Goal: Task Accomplishment & Management: Manage account settings

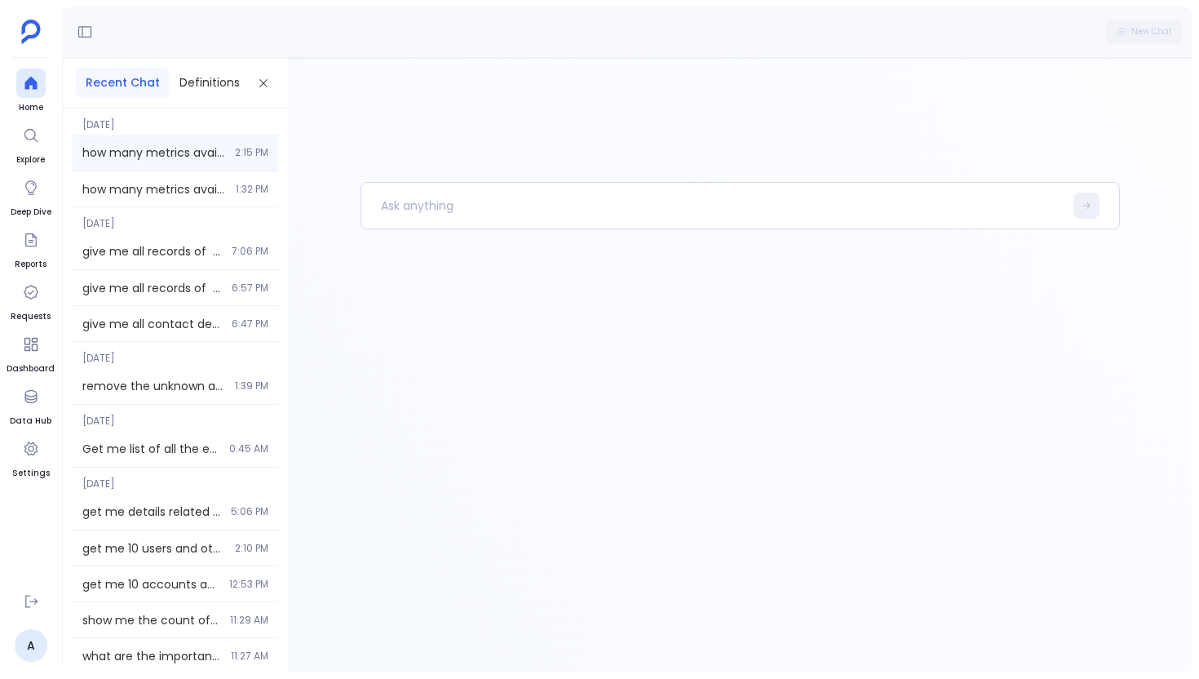
click at [144, 145] on span "how many metrics available in my system ? how many of them i can use to do prod…" at bounding box center [153, 152] width 143 height 16
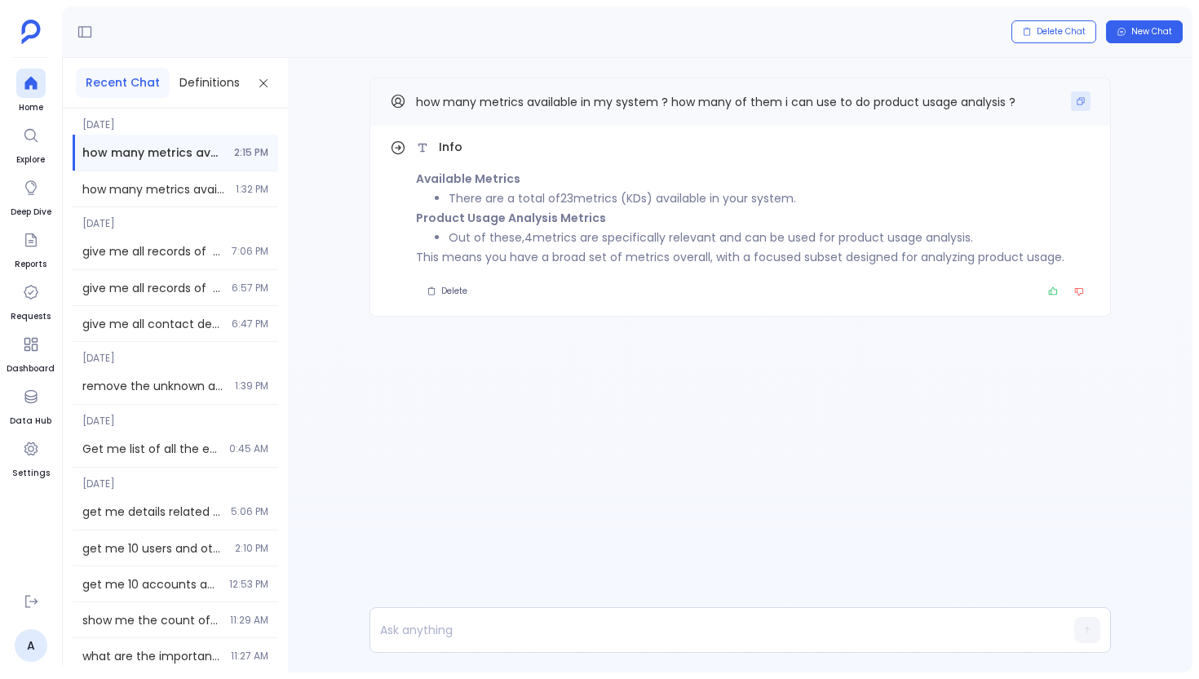
click at [1082, 100] on icon "Copy" at bounding box center [1080, 101] width 7 height 7
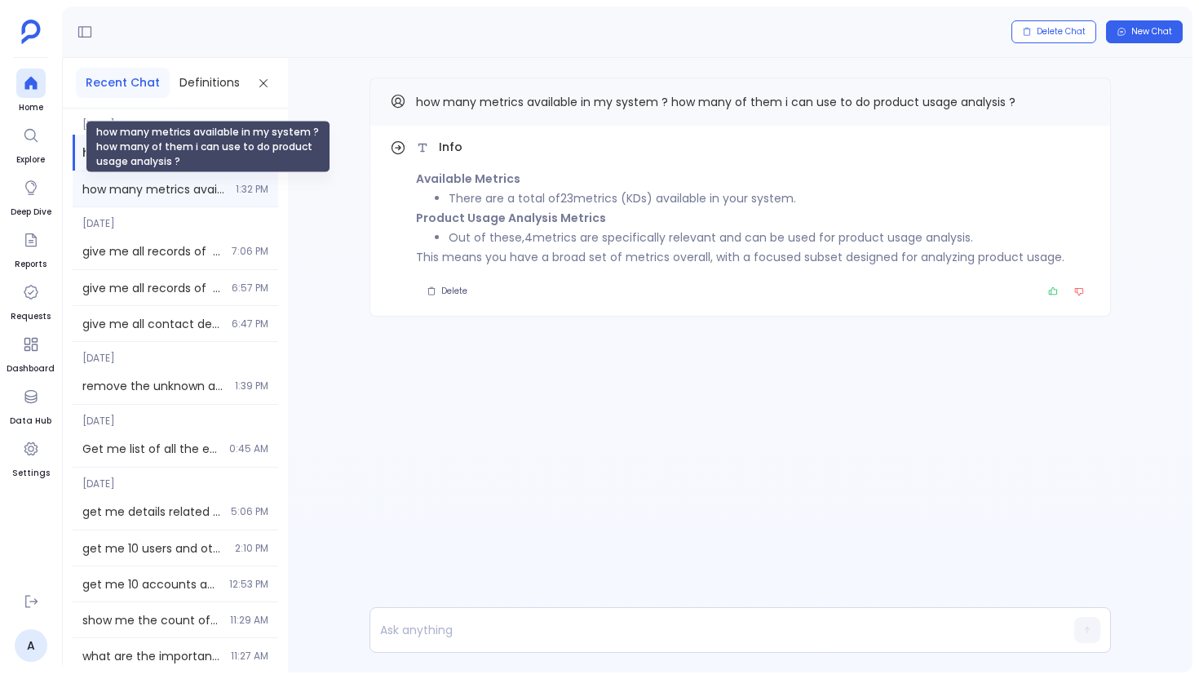
click at [139, 183] on span "how many metrics available in my system ? how many of them i can use to do prod…" at bounding box center [154, 189] width 144 height 16
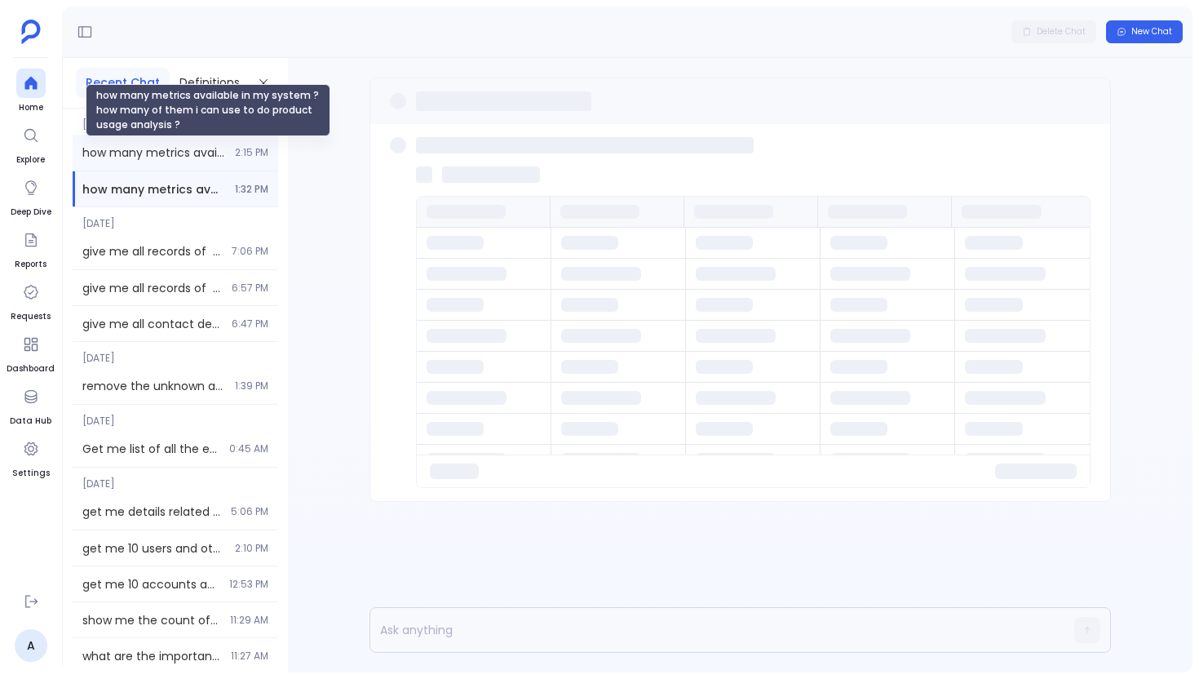
click at [163, 146] on span "how many metrics available in my system ? how many of them i can use to do prod…" at bounding box center [153, 152] width 143 height 16
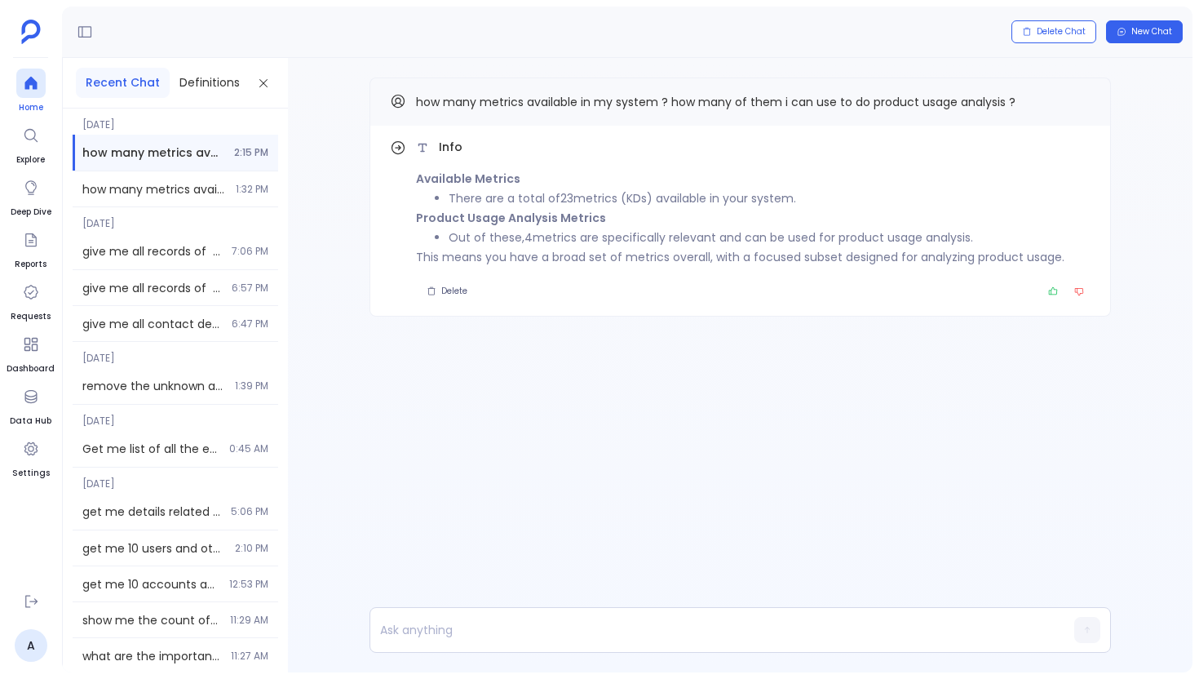
click at [34, 77] on icon at bounding box center [31, 83] width 16 height 16
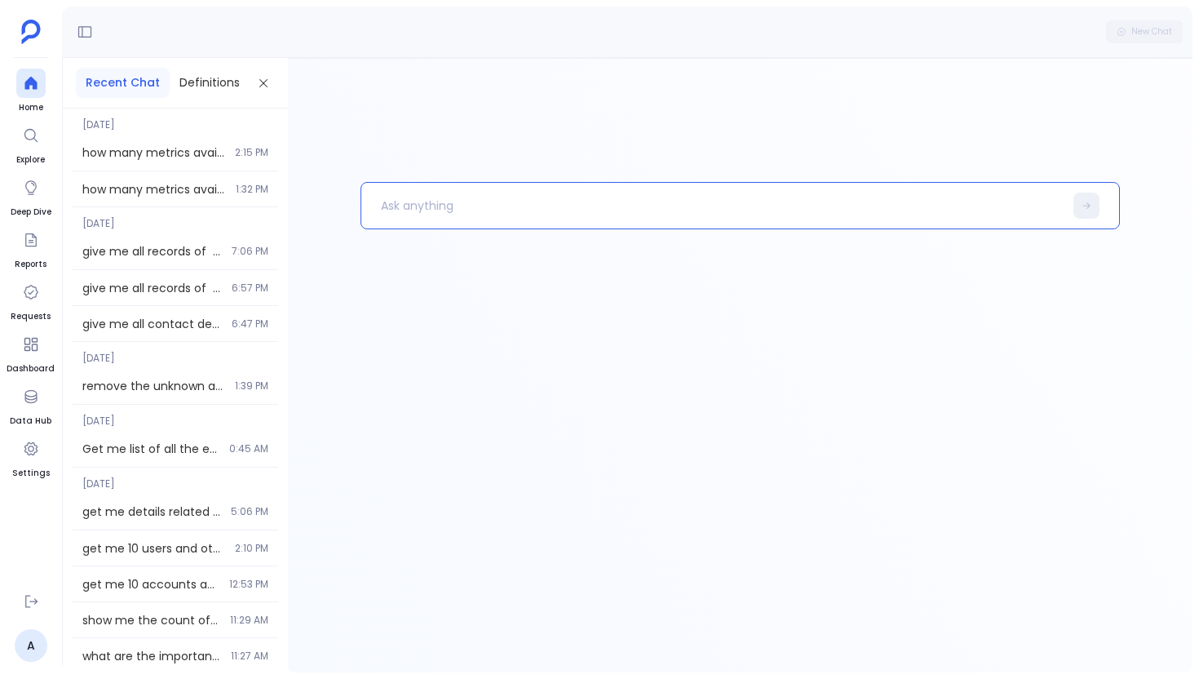
click at [391, 184] on div at bounding box center [740, 205] width 759 height 47
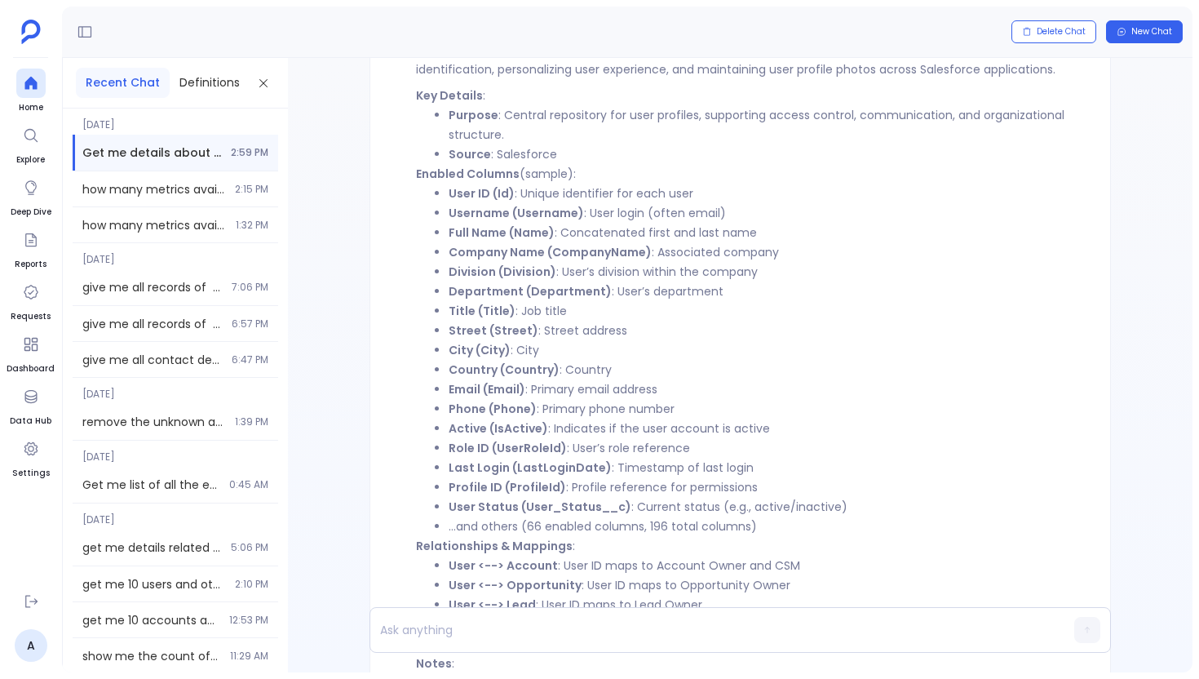
scroll to position [-369, 0]
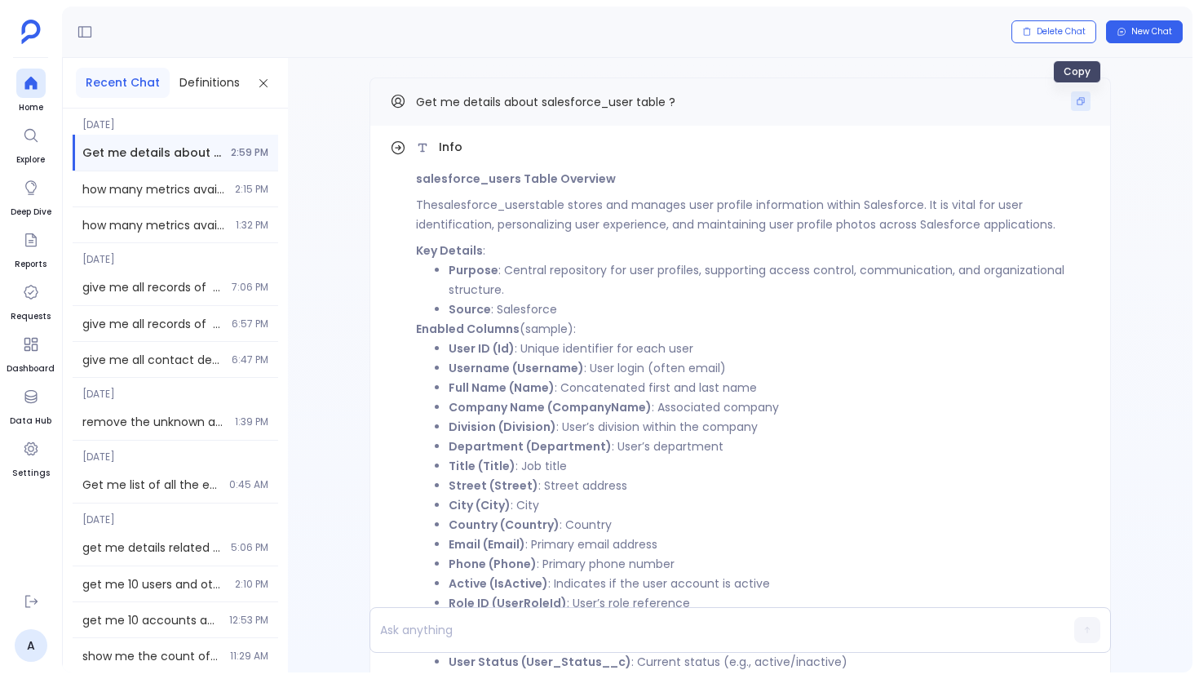
click at [1072, 107] on button "Copy" at bounding box center [1081, 101] width 20 height 20
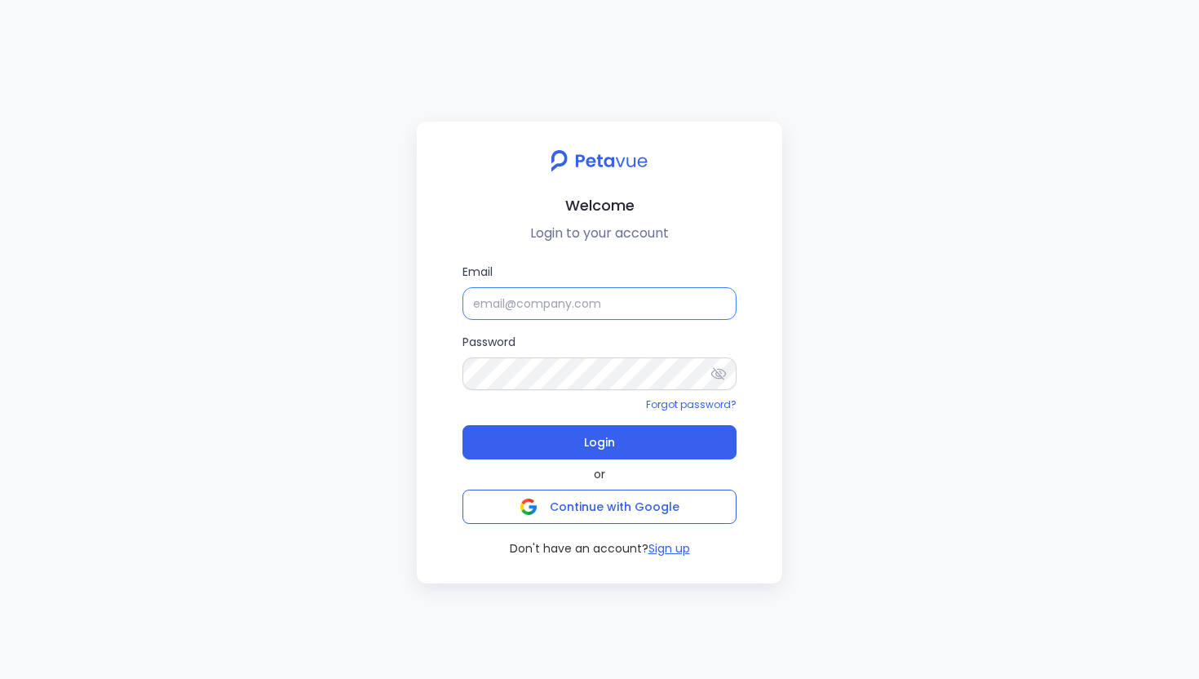
click at [507, 299] on input "Email" at bounding box center [599, 303] width 274 height 33
type input "[EMAIL_ADDRESS][DOMAIN_NAME]"
click at [564, 414] on form "Email [EMAIL_ADDRESS][DOMAIN_NAME] Password Forgot password? Login" at bounding box center [599, 361] width 274 height 197
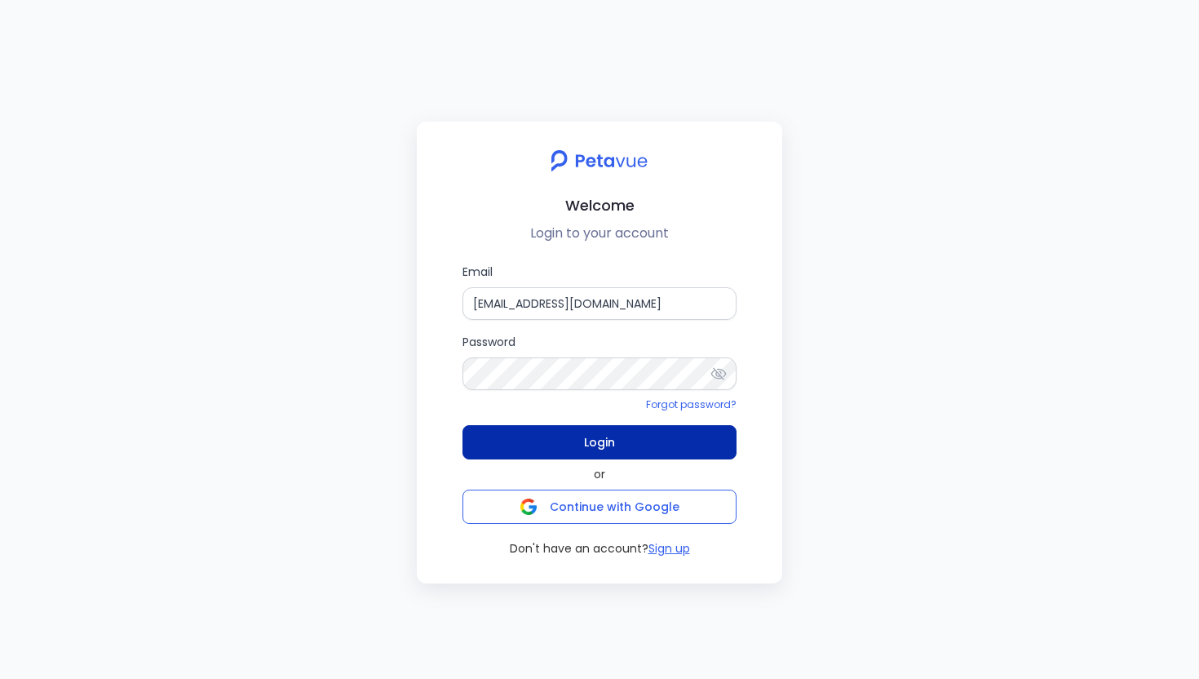
click at [553, 440] on button "Login" at bounding box center [599, 442] width 274 height 34
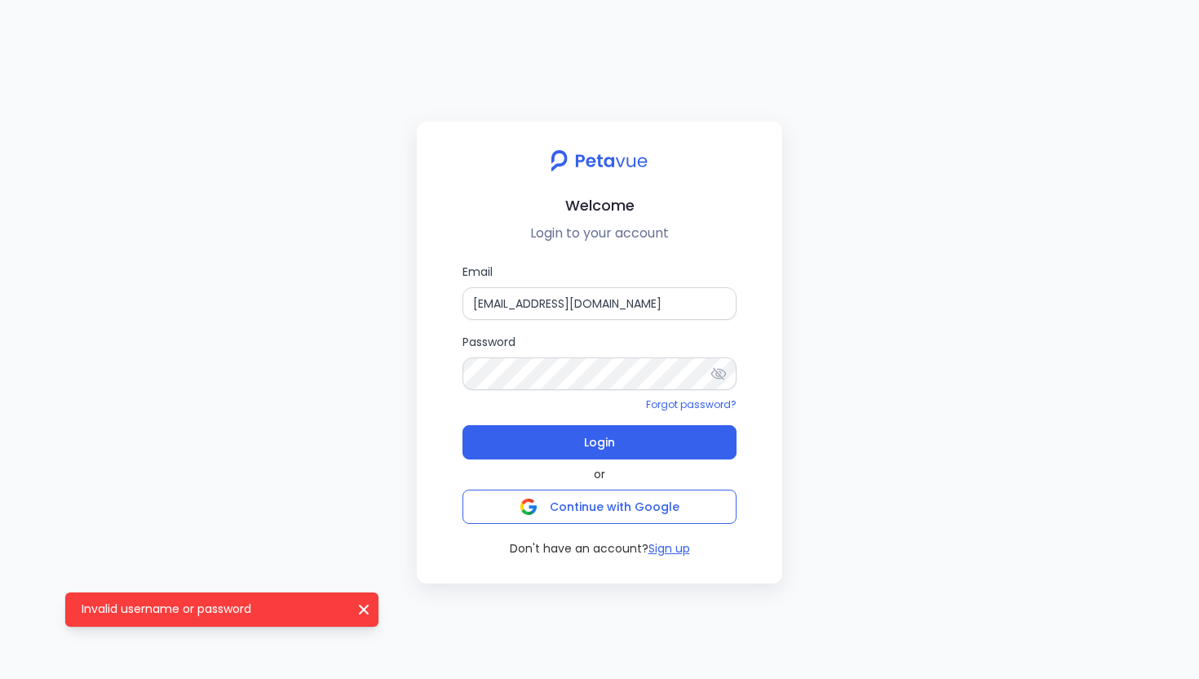
click at [718, 372] on icon at bounding box center [718, 373] width 15 height 12
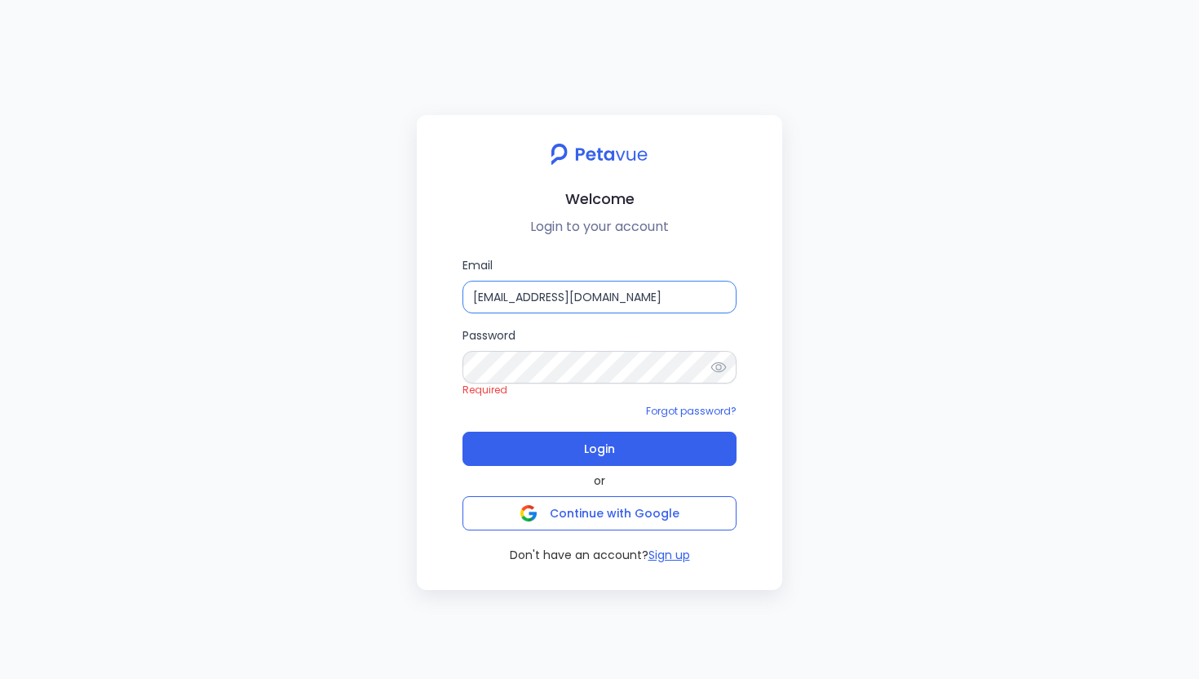
click at [661, 303] on input "[EMAIL_ADDRESS][DOMAIN_NAME]" at bounding box center [599, 297] width 274 height 33
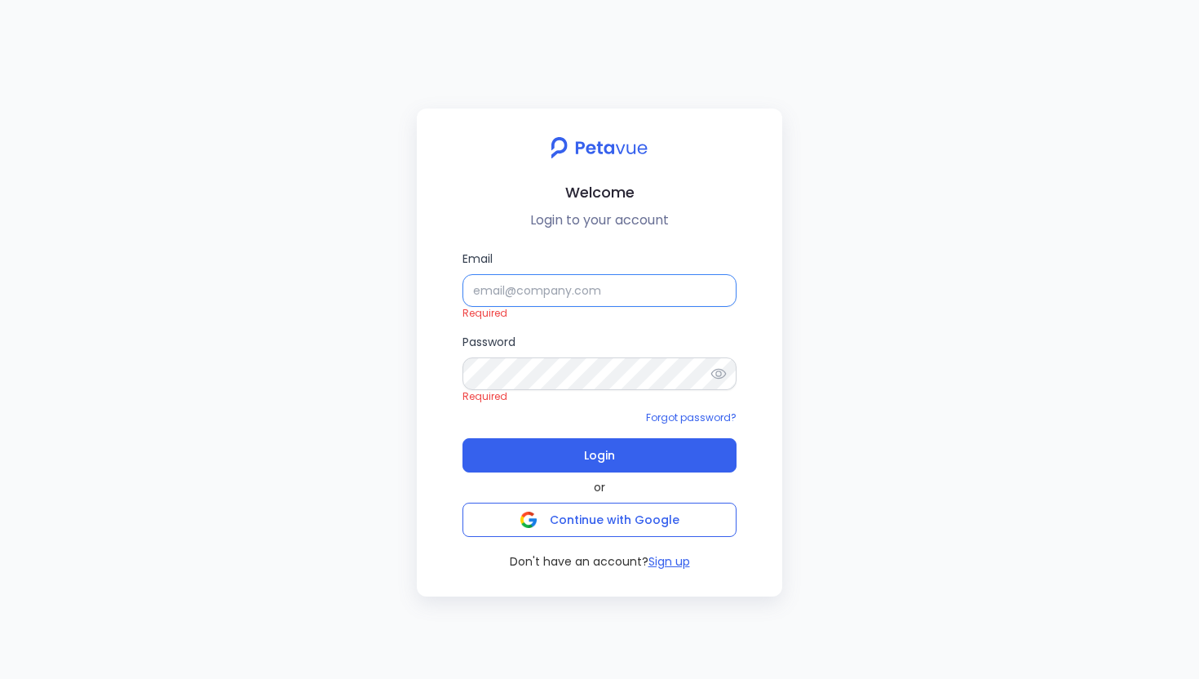
type input "[EMAIL_ADDRESS][DOMAIN_NAME]"
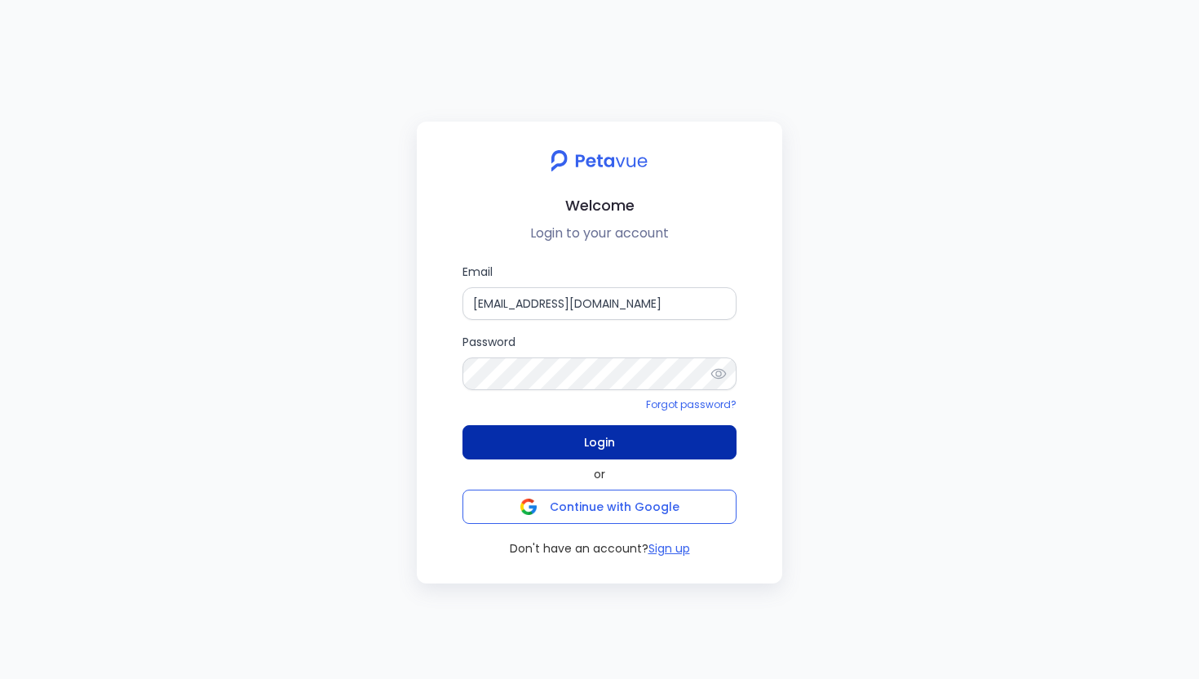
click at [608, 435] on span "Login" at bounding box center [599, 442] width 31 height 23
